Goal: Transaction & Acquisition: Purchase product/service

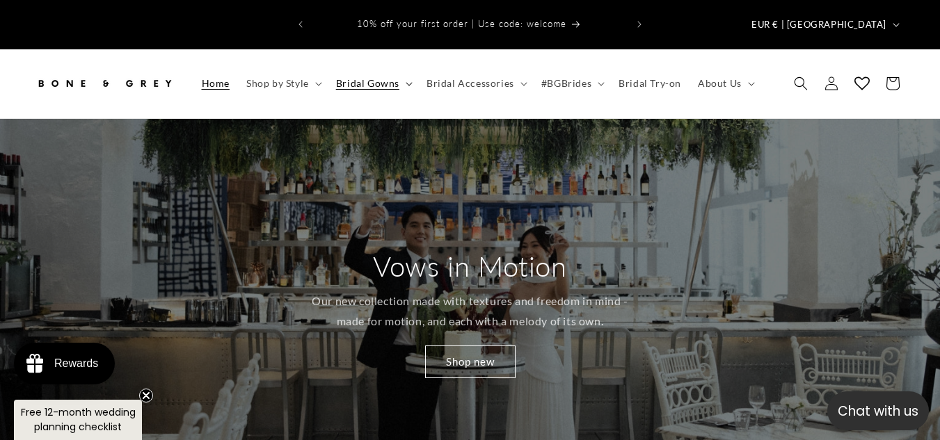
click at [400, 69] on summary "Bridal Gowns" at bounding box center [373, 83] width 90 height 29
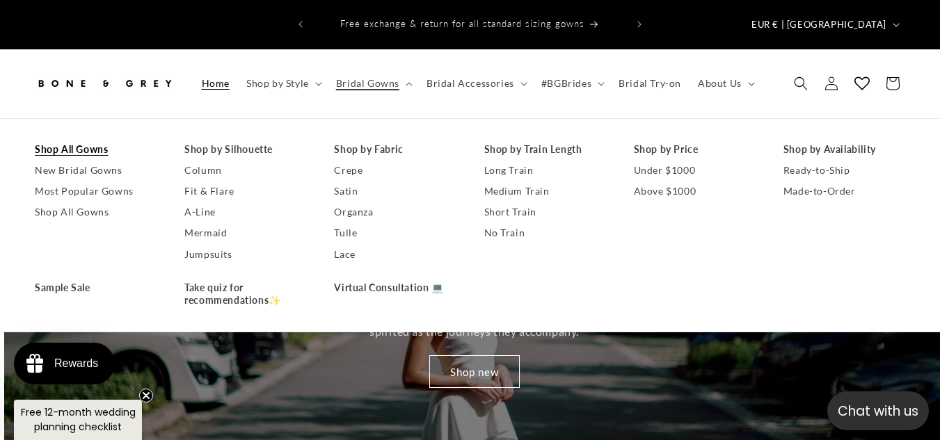
scroll to position [0, 940]
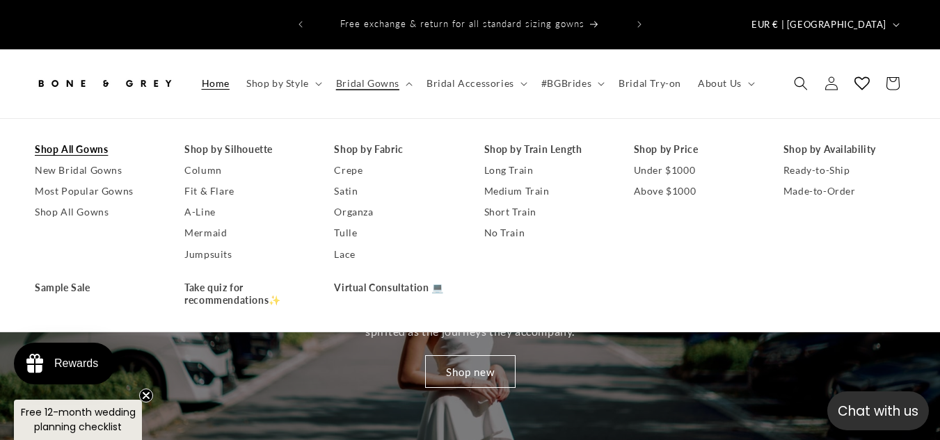
click at [93, 139] on link "Shop All Gowns" at bounding box center [96, 149] width 122 height 21
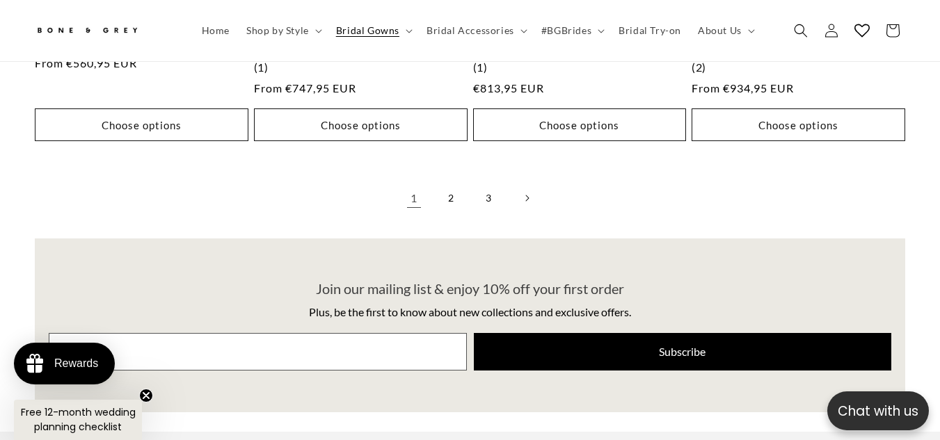
scroll to position [3507, 0]
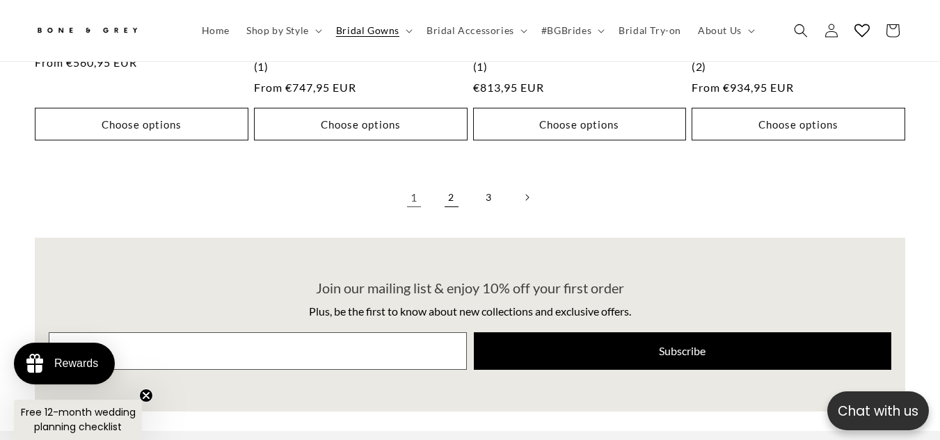
click at [452, 182] on link "2" at bounding box center [451, 197] width 31 height 31
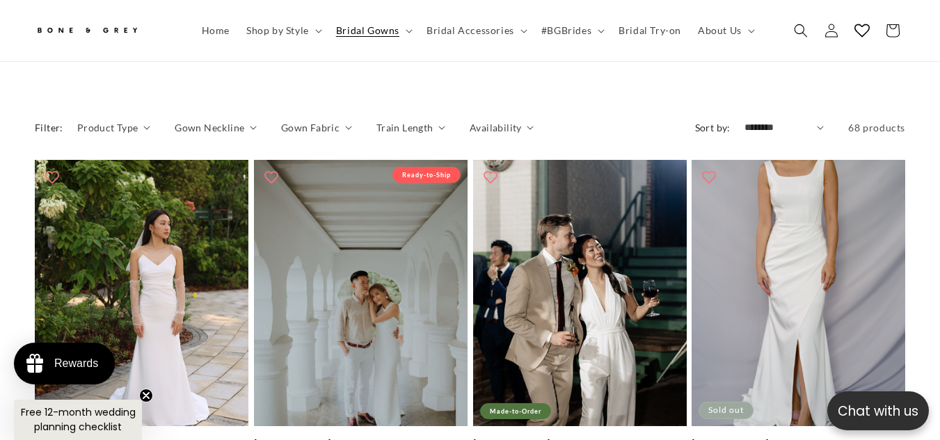
scroll to position [0, 313]
click at [145, 120] on summary "Product Type" at bounding box center [113, 127] width 73 height 15
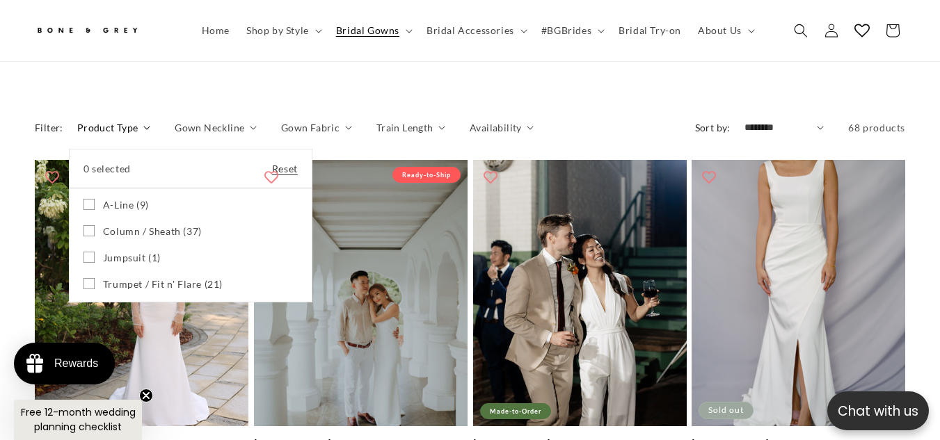
scroll to position [0, 627]
click at [88, 199] on icon at bounding box center [88, 204] width 11 height 11
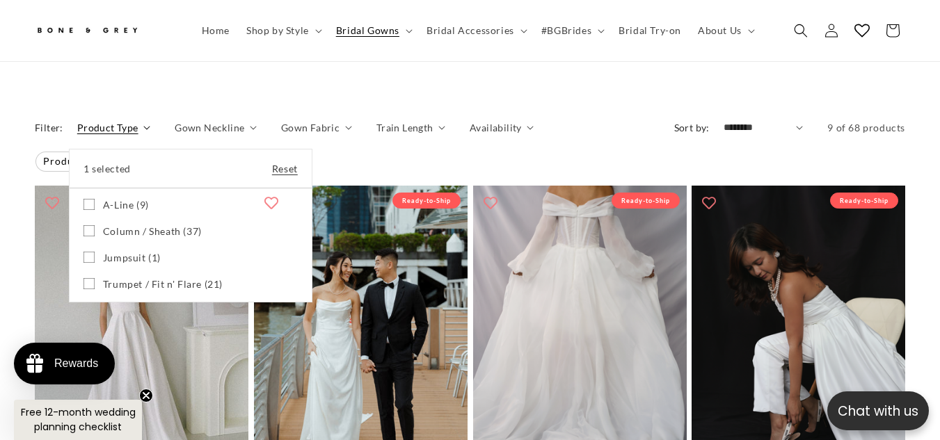
click at [150, 120] on summary "Product Type" at bounding box center [113, 127] width 73 height 15
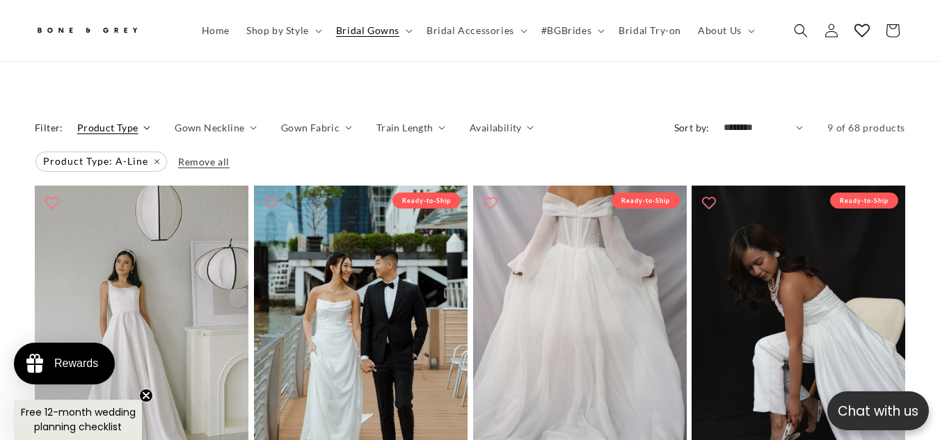
click at [250, 120] on summary "Gown Neckline" at bounding box center [216, 127] width 82 height 15
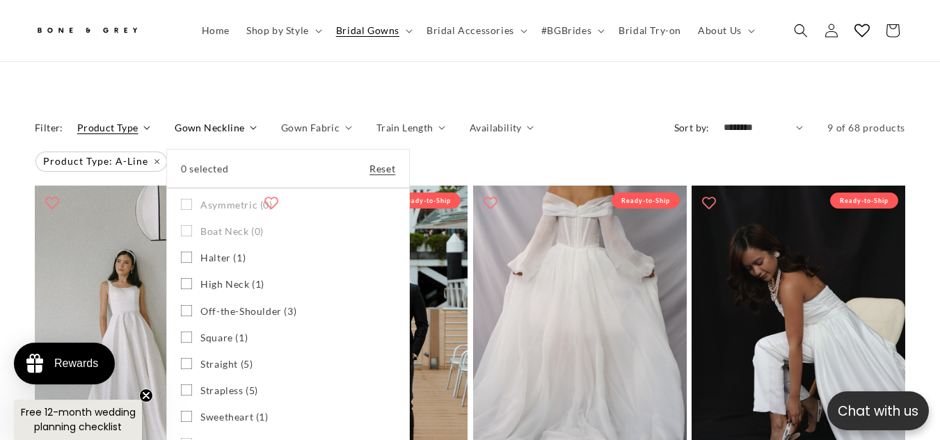
click at [250, 120] on summary "Gown Neckline" at bounding box center [216, 127] width 82 height 15
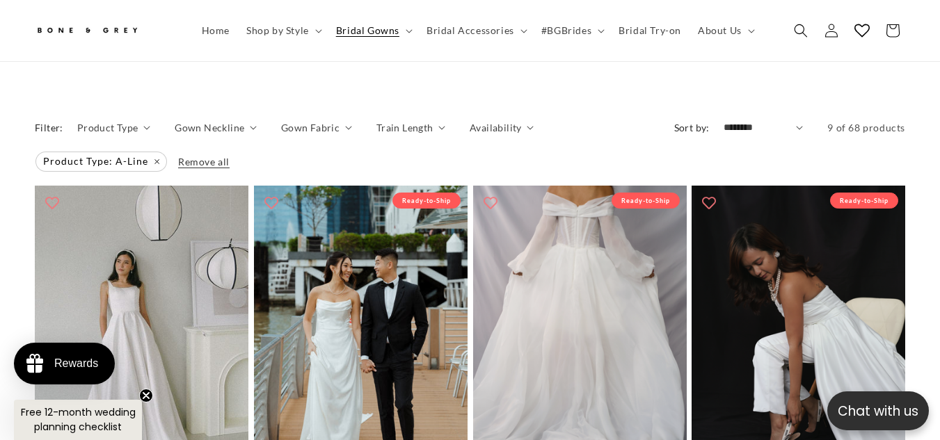
scroll to position [0, 313]
click at [345, 127] on icon "Gown Fabric (0 selected)" at bounding box center [348, 128] width 6 height 3
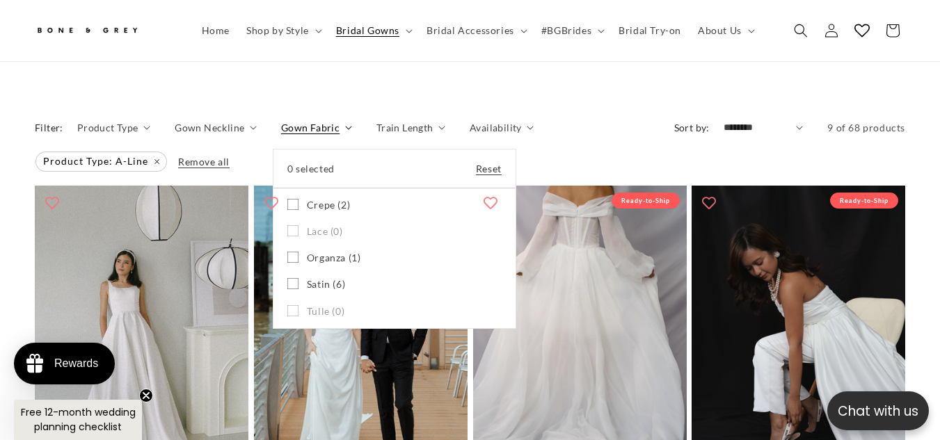
click at [343, 120] on summary "Gown Fabric" at bounding box center [316, 127] width 71 height 15
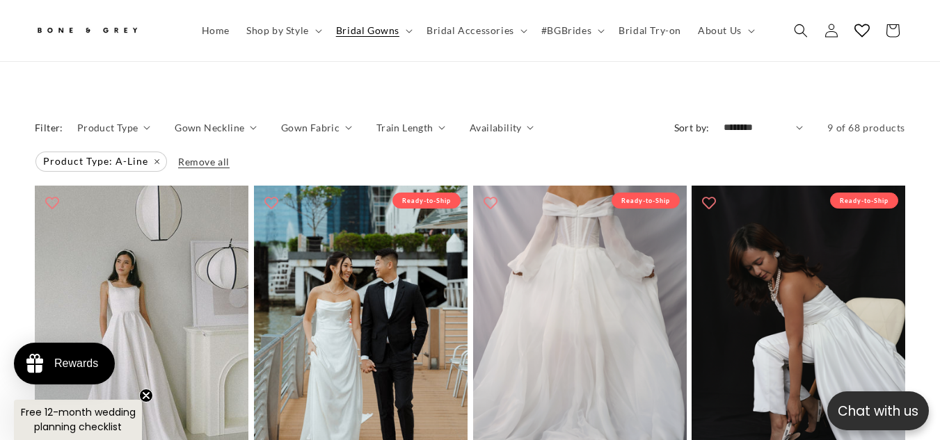
scroll to position [0, 627]
